Goal: Register for event/course

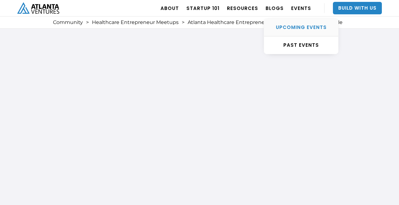
click at [308, 29] on div "UPCOMING EVENTS" at bounding box center [301, 27] width 74 height 6
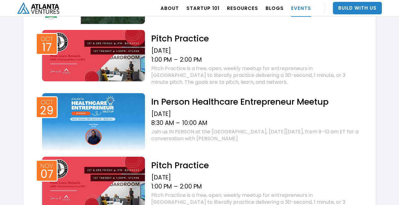
scroll to position [618, 0]
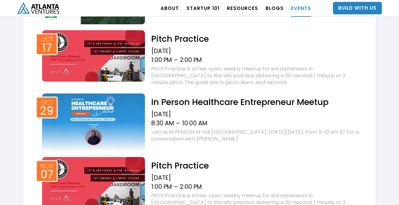
click at [190, 108] on h2 "In Person Healthcare Entrepreneur Meetup" at bounding box center [255, 102] width 209 height 11
